Goal: Check status: Check status

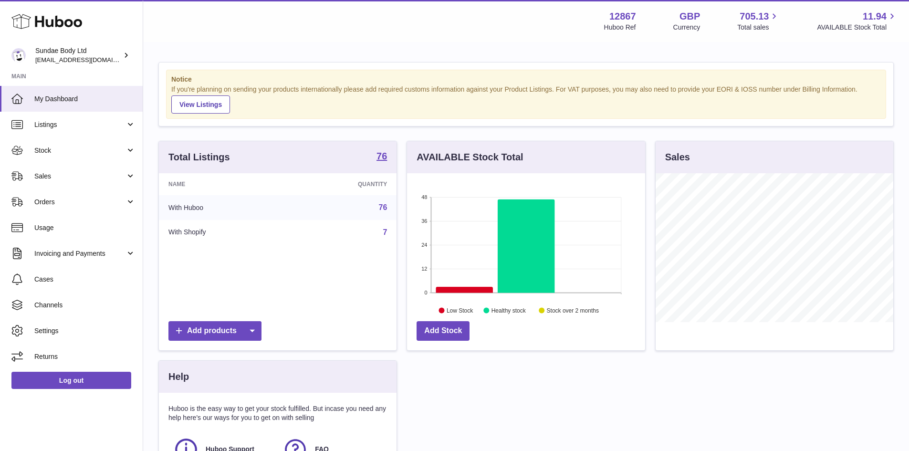
scroll to position [149, 238]
click at [52, 178] on span "Sales" at bounding box center [79, 176] width 91 height 9
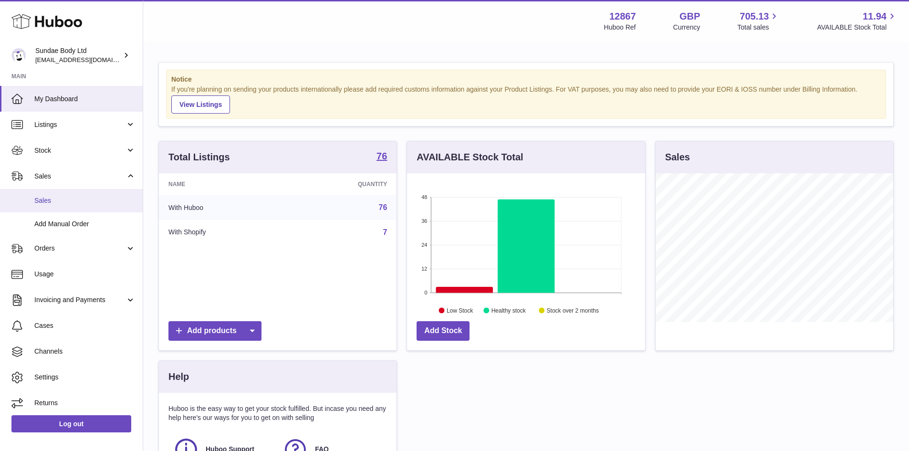
click at [55, 201] on span "Sales" at bounding box center [84, 200] width 101 height 9
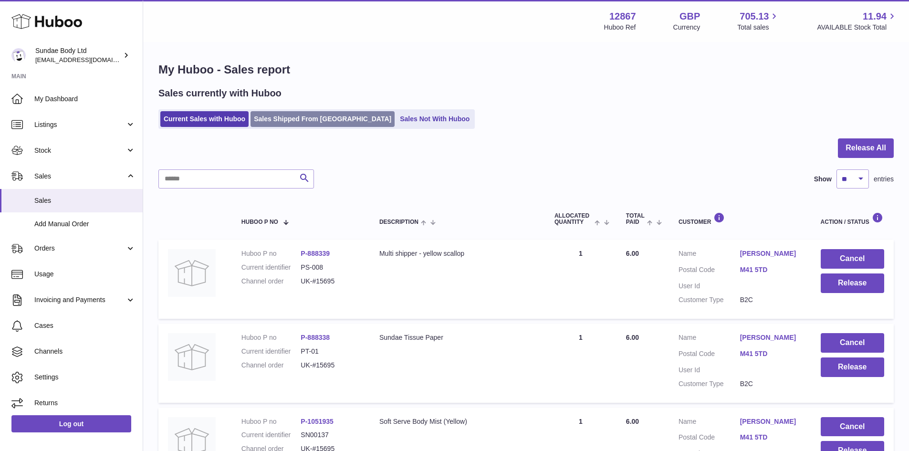
click at [298, 118] on link "Sales Shipped From [GEOGRAPHIC_DATA]" at bounding box center [323, 119] width 144 height 16
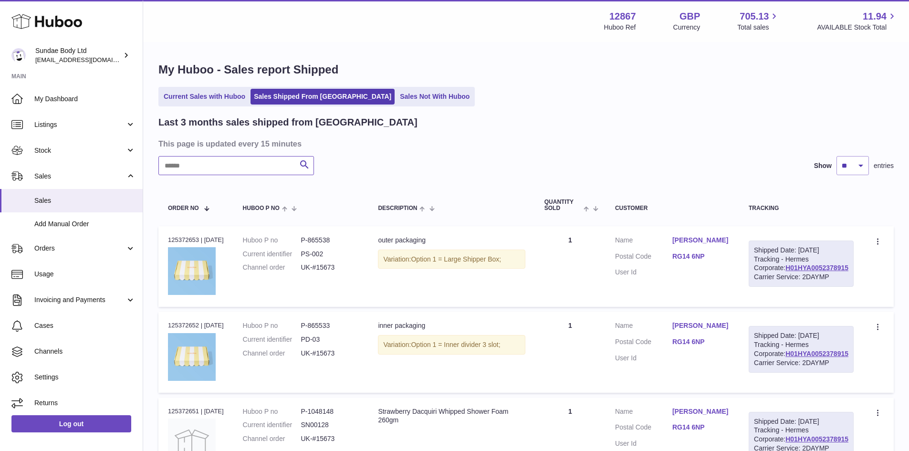
click at [221, 167] on input "text" at bounding box center [236, 165] width 156 height 19
paste input "**********"
type input "**********"
click at [0, 167] on div at bounding box center [0, 225] width 0 height 451
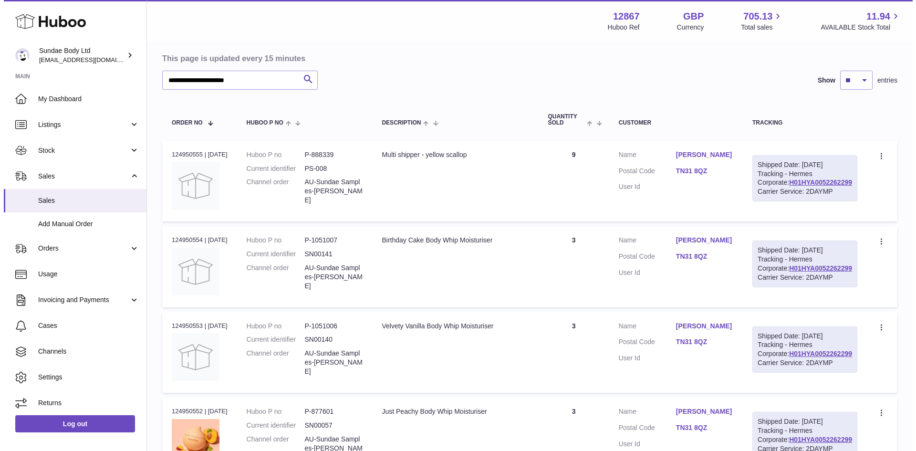
scroll to position [95, 0]
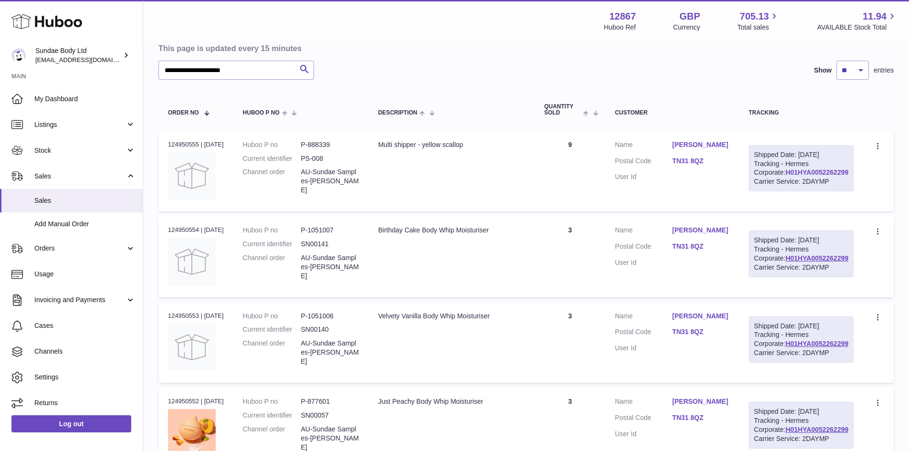
click at [829, 176] on link "H01HYA0052262299" at bounding box center [817, 172] width 63 height 8
click at [710, 159] on link "TN31 8QZ" at bounding box center [700, 161] width 57 height 9
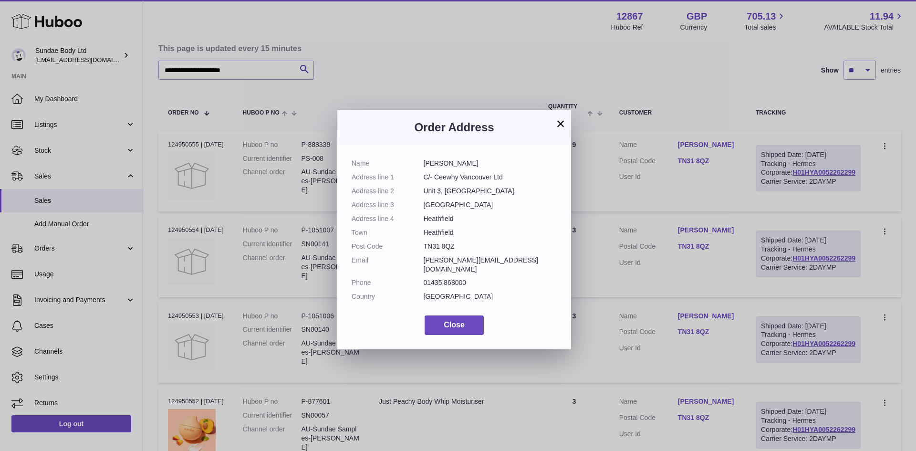
drag, startPoint x: 455, startPoint y: 244, endPoint x: 423, endPoint y: 244, distance: 32.0
click at [423, 244] on dl "Name [PERSON_NAME] Address line 1 C/- Ceewhy Vancouver Ltd Address line [GEOGRA…" at bounding box center [454, 232] width 205 height 147
copy dl "TN31 8QZ"
